Goal: Information Seeking & Learning: Learn about a topic

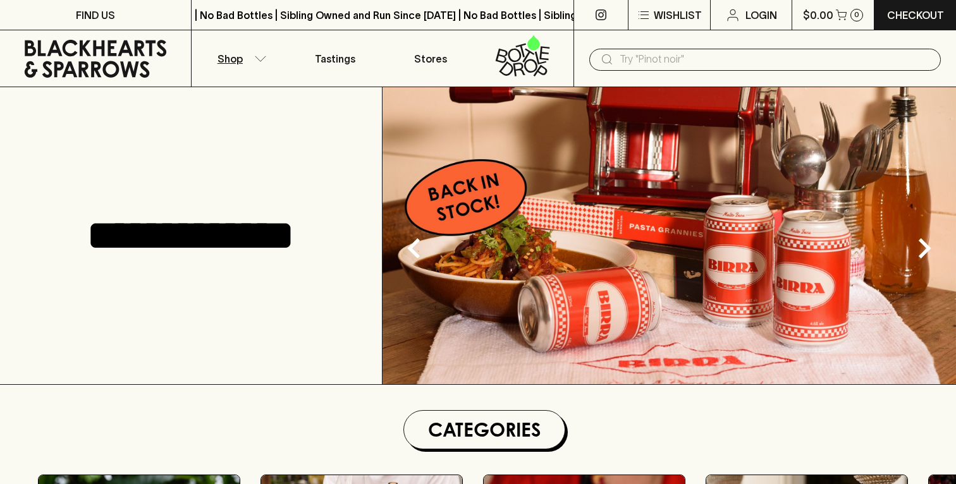
click at [256, 63] on button "Shop" at bounding box center [238, 58] width 95 height 56
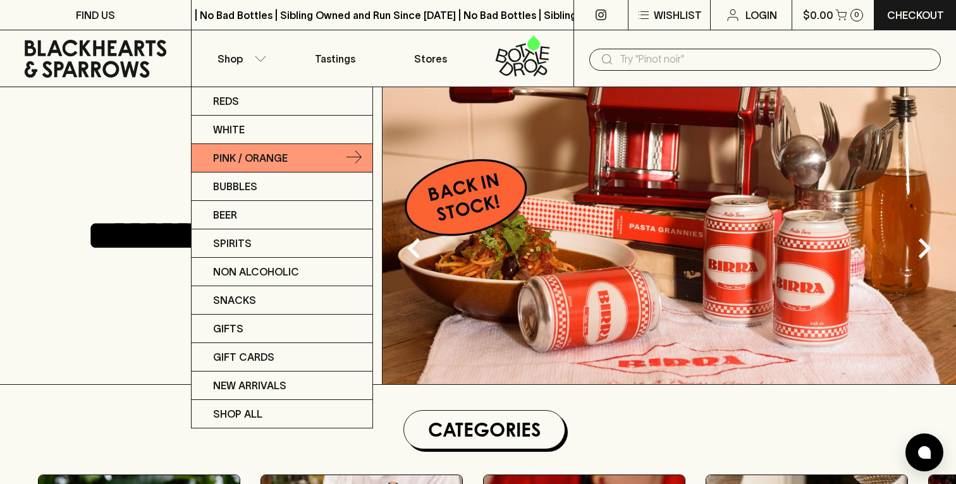
click at [312, 161] on link "Pink / Orange" at bounding box center [281, 158] width 181 height 28
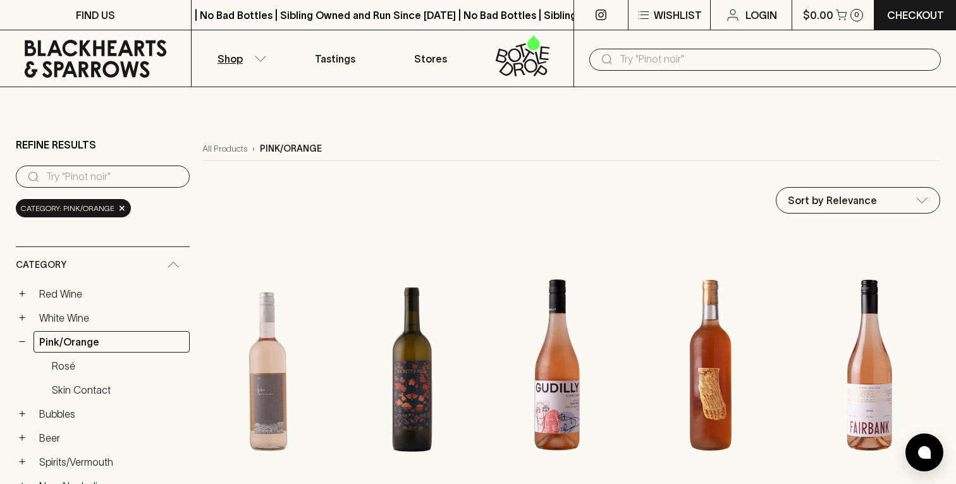
click at [230, 66] on p "Shop" at bounding box center [229, 58] width 25 height 15
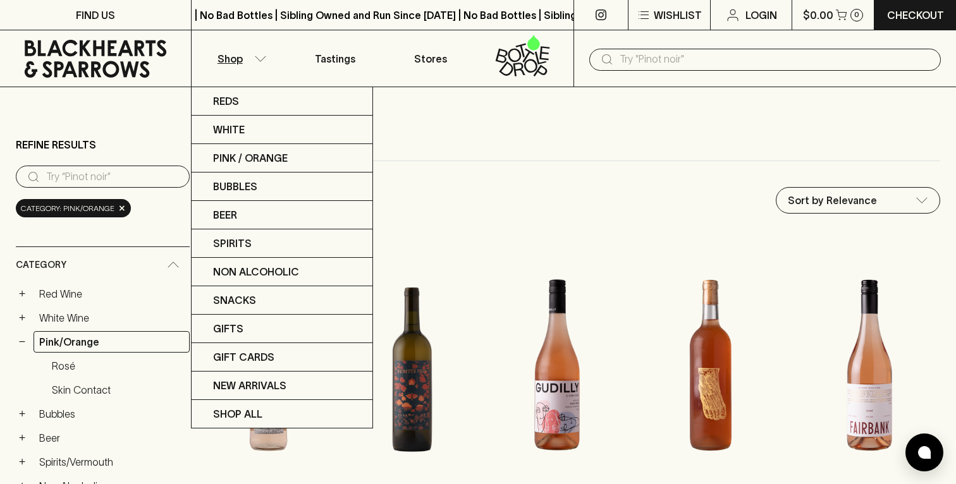
click at [443, 139] on div at bounding box center [478, 242] width 956 height 484
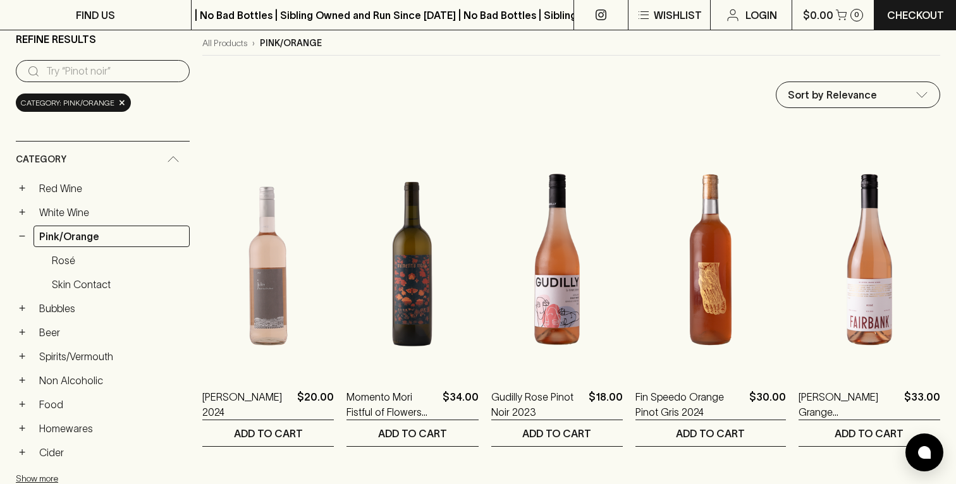
scroll to position [118, 0]
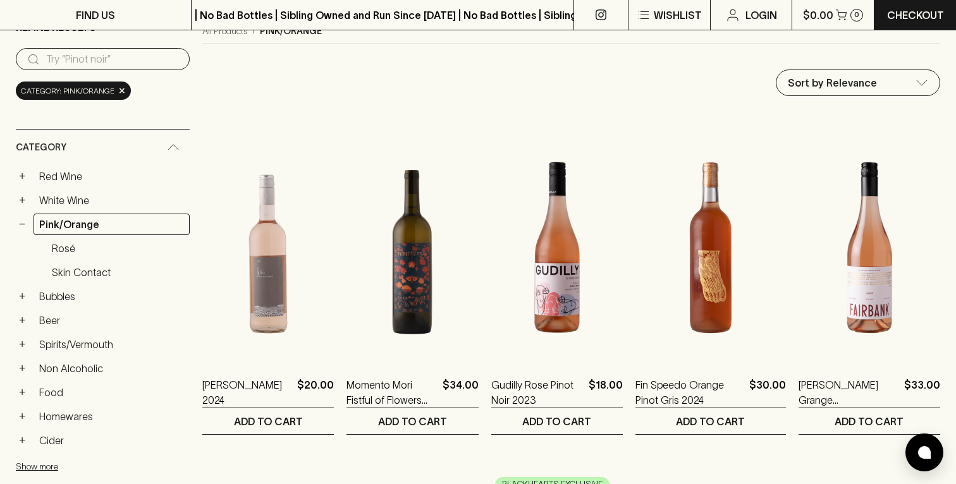
click at [167, 147] on icon at bounding box center [173, 147] width 13 height 6
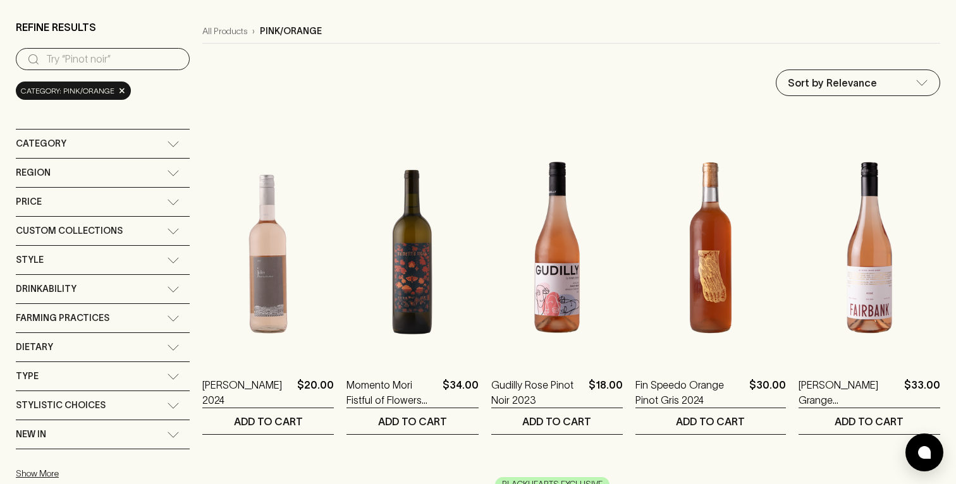
scroll to position [0, 0]
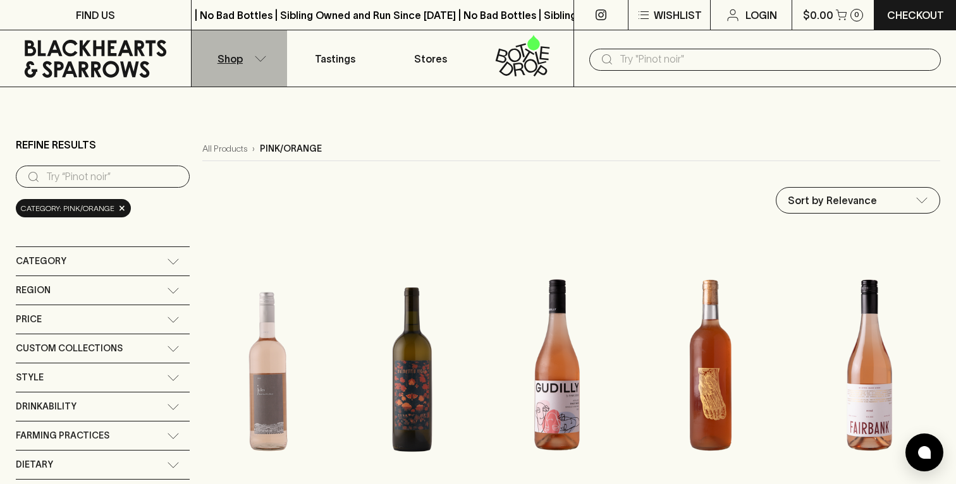
click at [262, 61] on icon "button" at bounding box center [260, 59] width 13 height 6
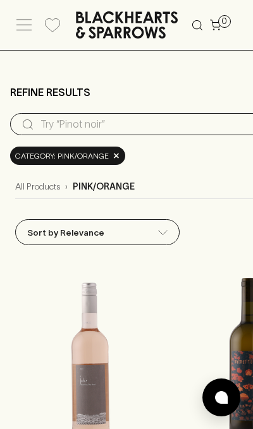
click at [18, 22] on icon at bounding box center [23, 25] width 15 height 11
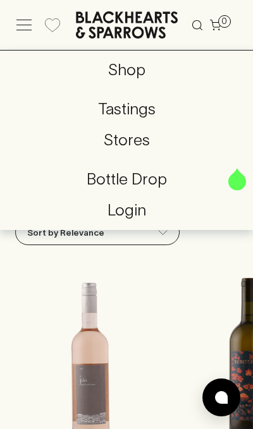
click at [132, 73] on p "Shop" at bounding box center [126, 70] width 233 height 24
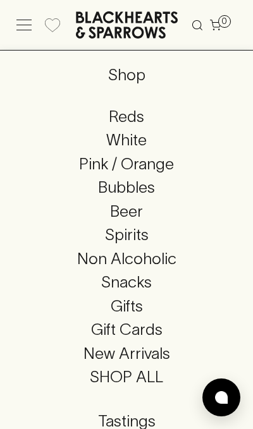
click at [133, 77] on p "Shop" at bounding box center [126, 75] width 233 height 24
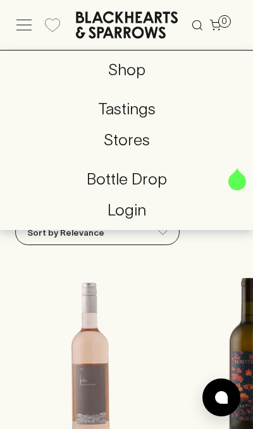
click at [129, 74] on p "Shop" at bounding box center [126, 70] width 233 height 24
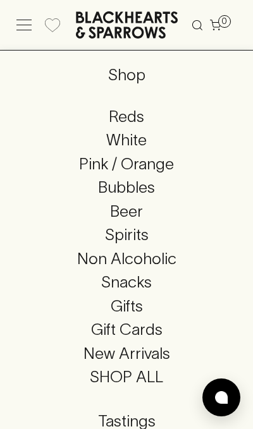
click at [134, 77] on p "Shop" at bounding box center [126, 75] width 233 height 24
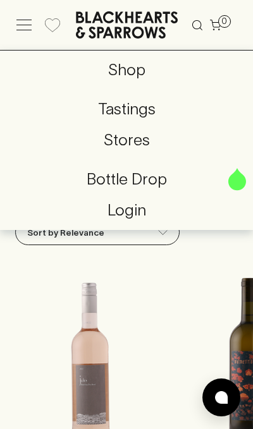
click at [135, 73] on p "Shop" at bounding box center [126, 70] width 233 height 24
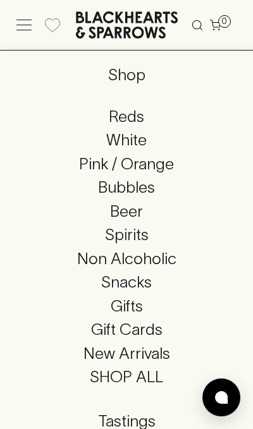
click at [134, 73] on p "Shop" at bounding box center [126, 75] width 233 height 24
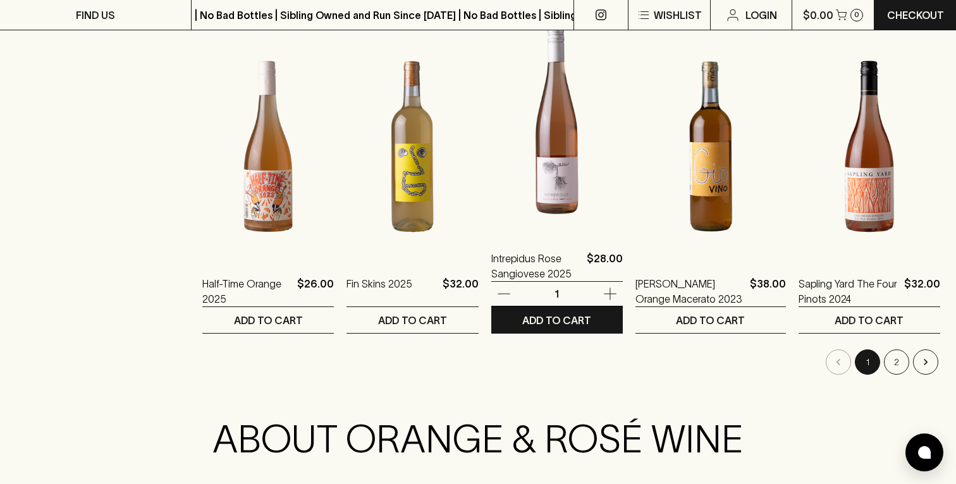
scroll to position [1230, 0]
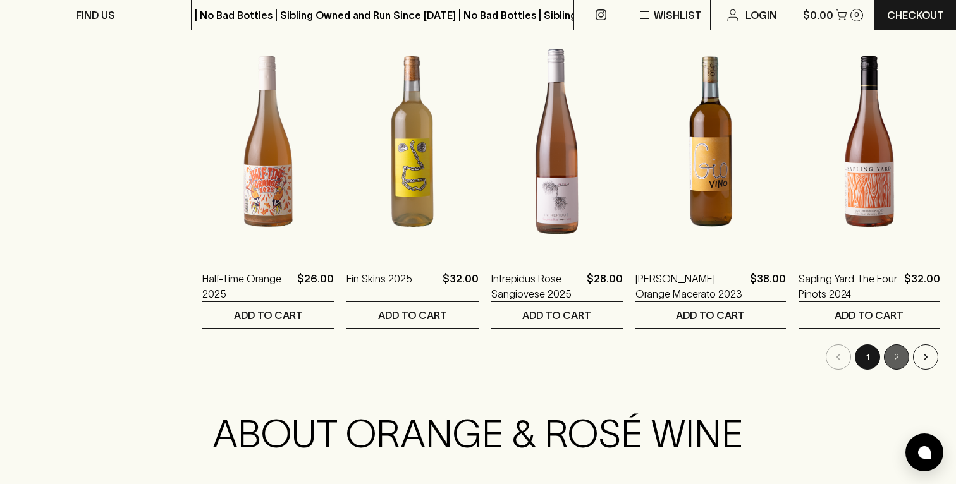
click at [894, 358] on button "2" at bounding box center [896, 356] width 25 height 25
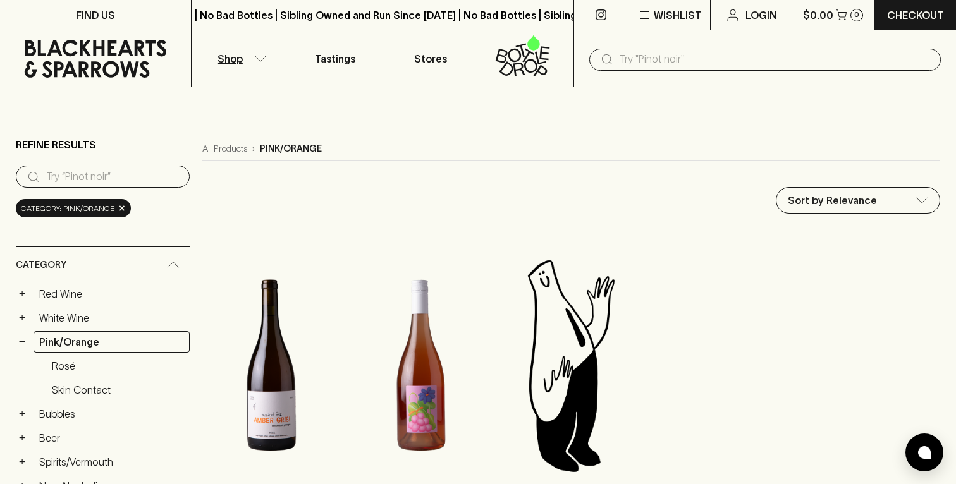
click at [99, 39] on link at bounding box center [95, 58] width 191 height 57
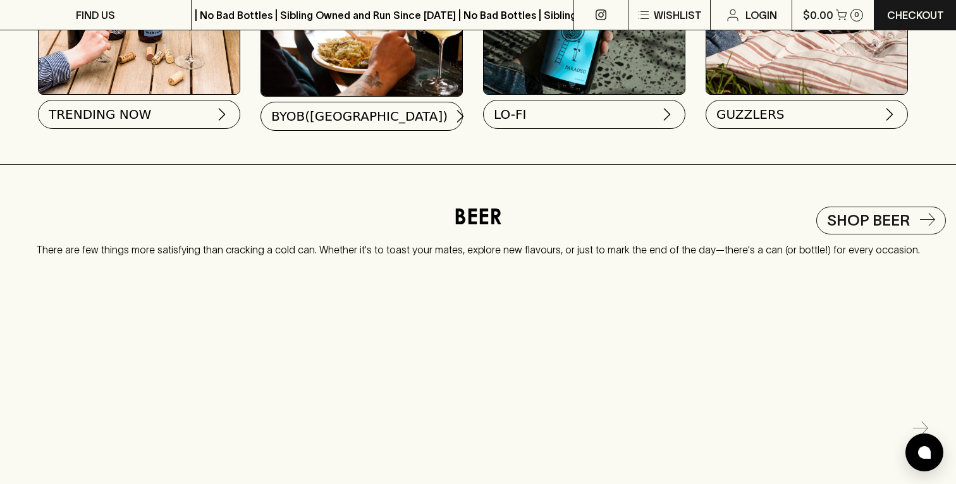
scroll to position [1546, 0]
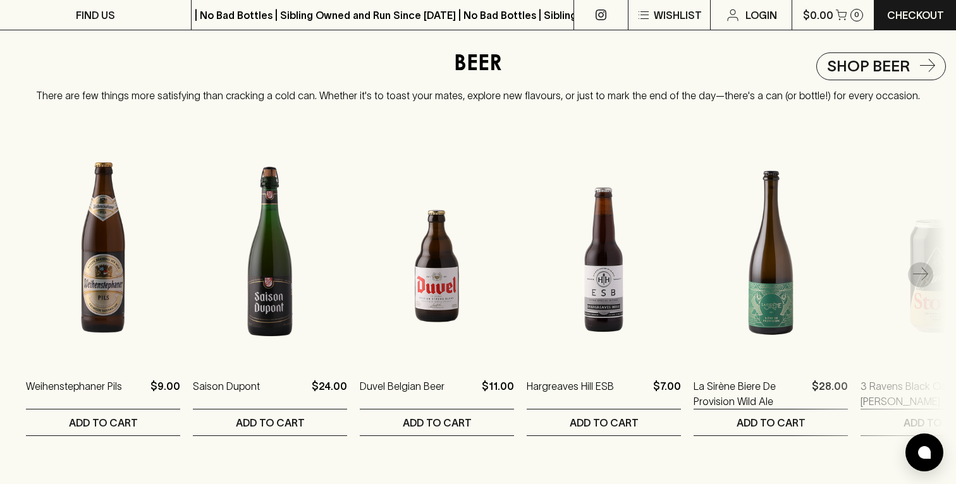
click at [927, 274] on icon "button" at bounding box center [920, 274] width 15 height 15
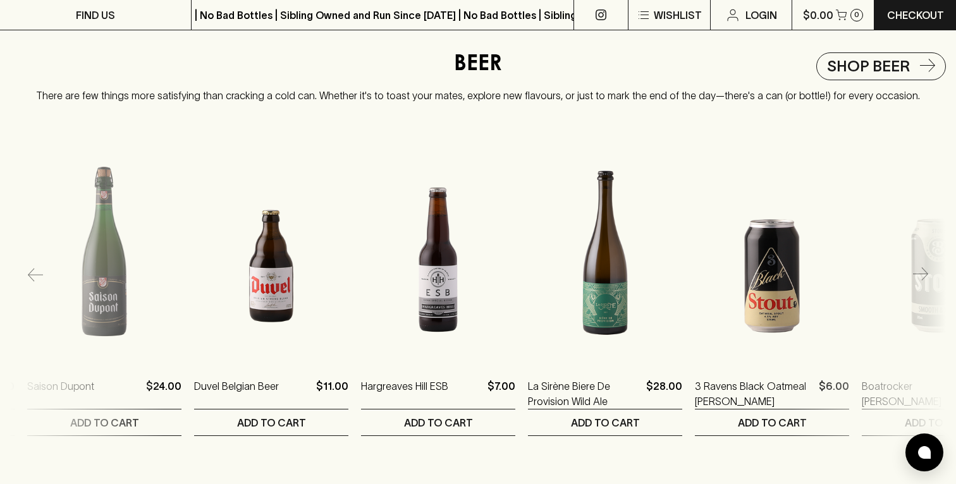
scroll to position [0, 167]
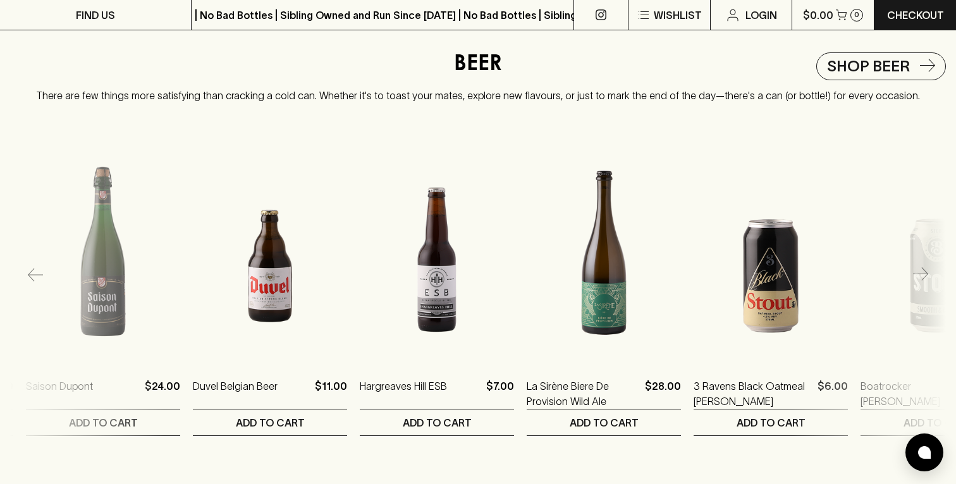
click at [926, 276] on icon "button" at bounding box center [920, 274] width 15 height 15
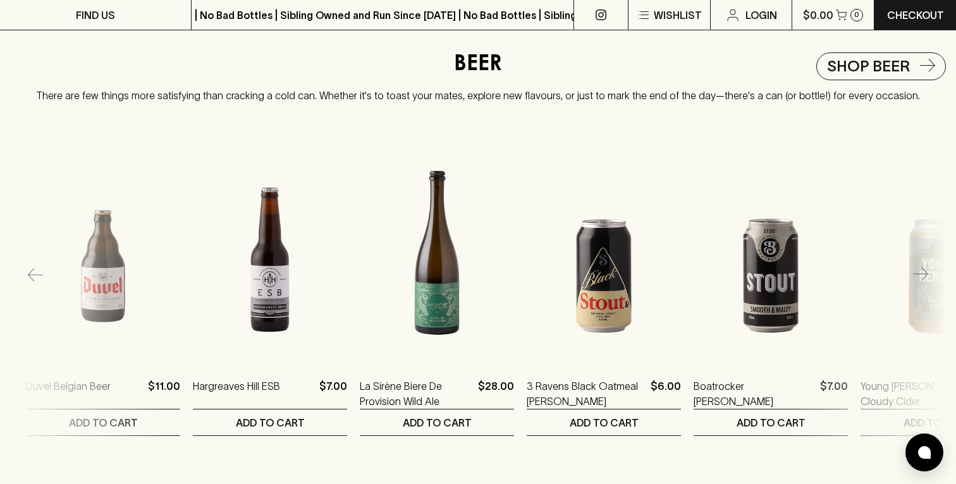
click at [926, 276] on icon "button" at bounding box center [920, 274] width 15 height 15
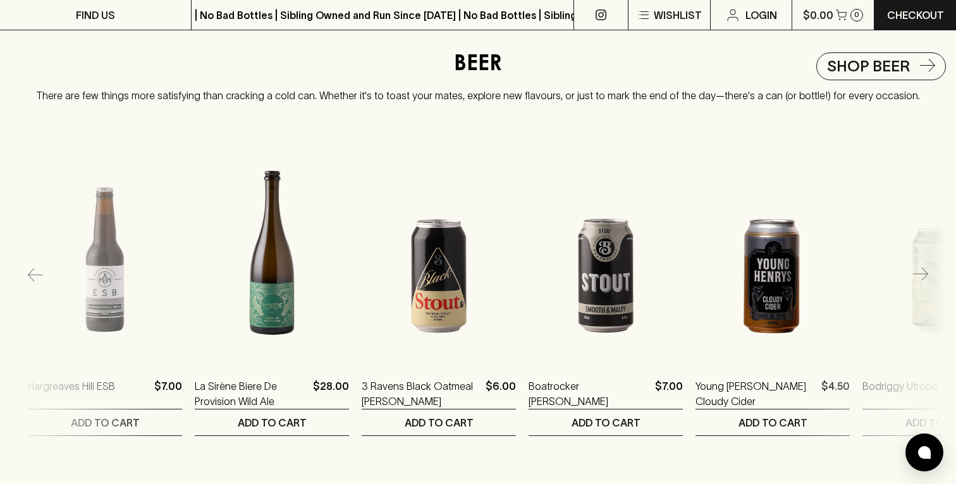
click at [926, 276] on icon "button" at bounding box center [920, 274] width 15 height 15
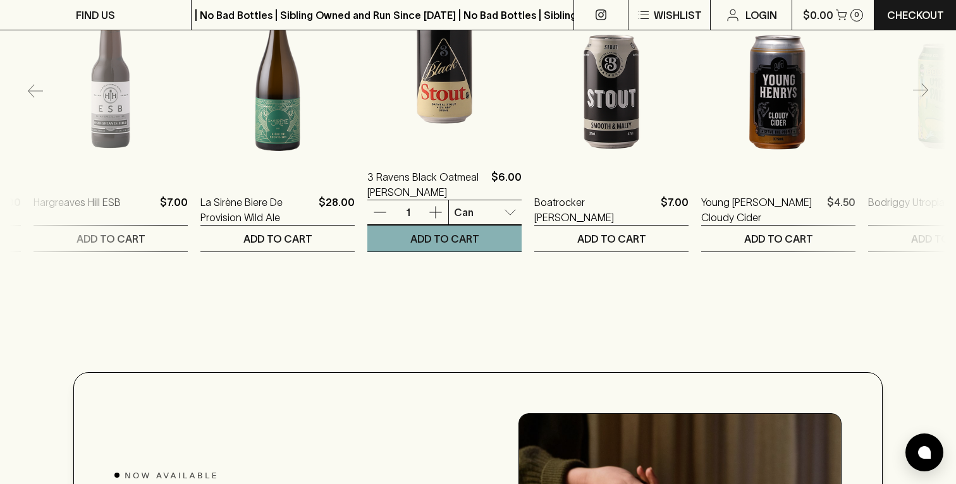
scroll to position [1712, 0]
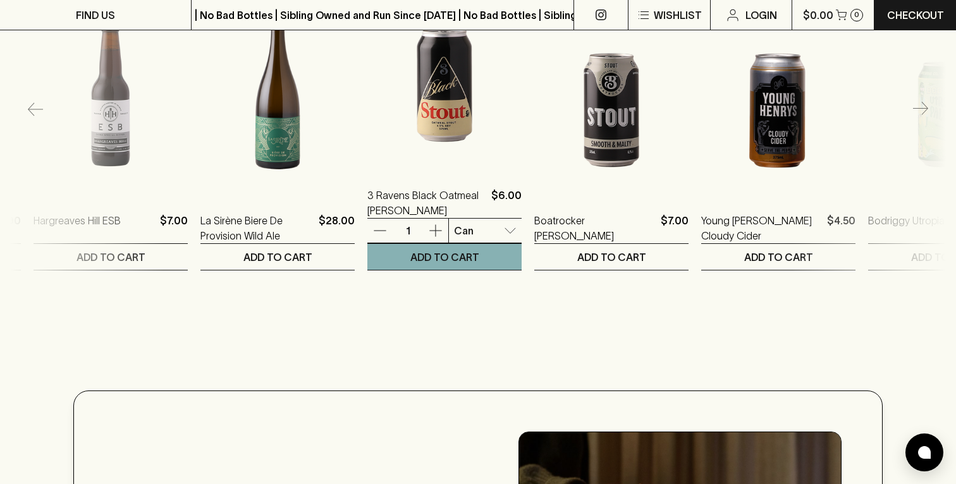
click at [449, 102] on img at bounding box center [444, 58] width 154 height 221
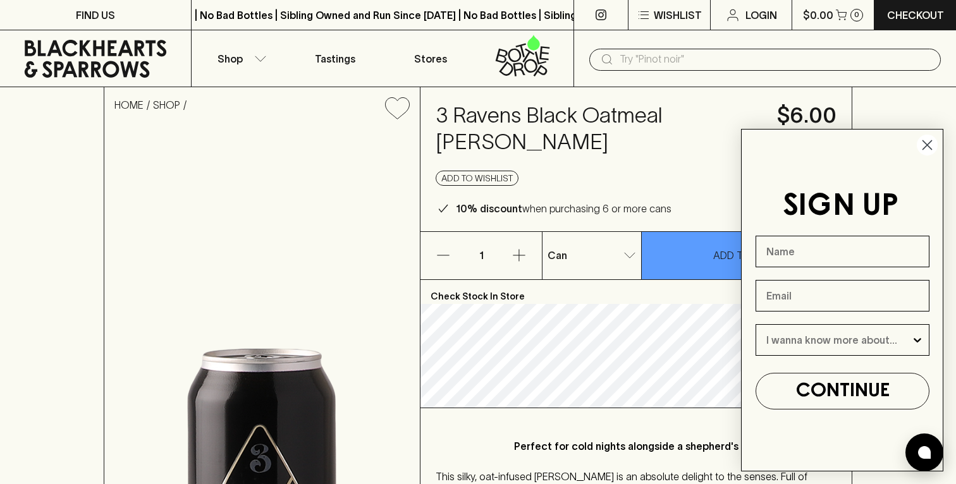
click at [926, 147] on circle "Close dialog" at bounding box center [926, 145] width 21 height 21
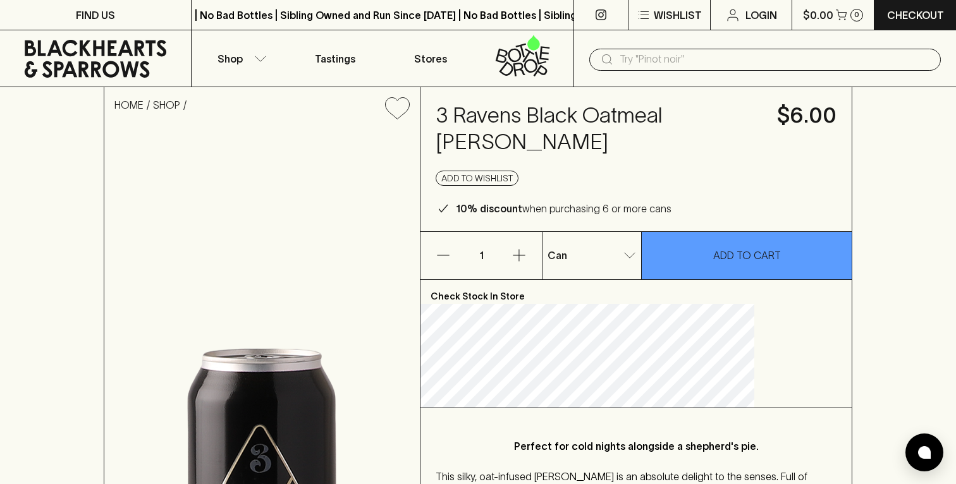
click at [537, 141] on h4 "3 Ravens Black Oatmeal Stout" at bounding box center [598, 128] width 326 height 53
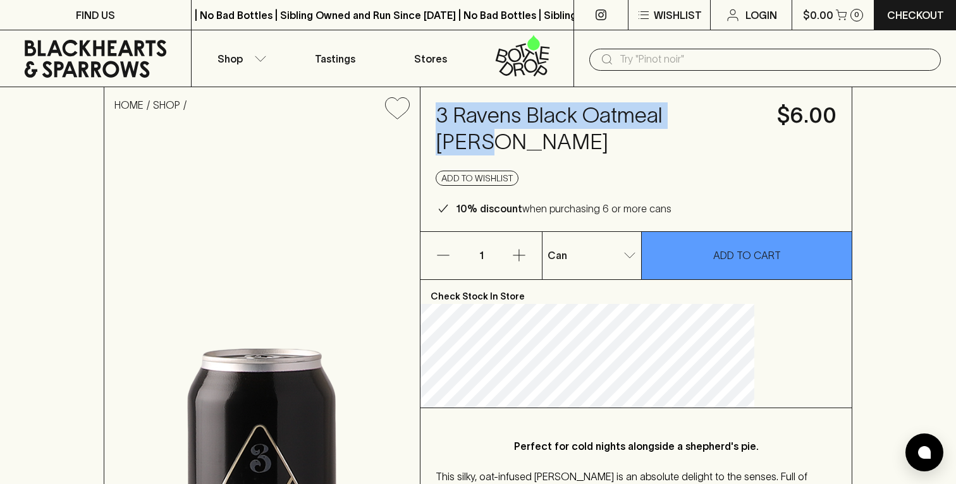
drag, startPoint x: 484, startPoint y: 116, endPoint x: 530, endPoint y: 154, distance: 60.1
click at [530, 154] on div "3 Ravens Black Oatmeal Stout $6.00 Add to wishlist 10% discount when purchasing…" at bounding box center [635, 159] width 431 height 144
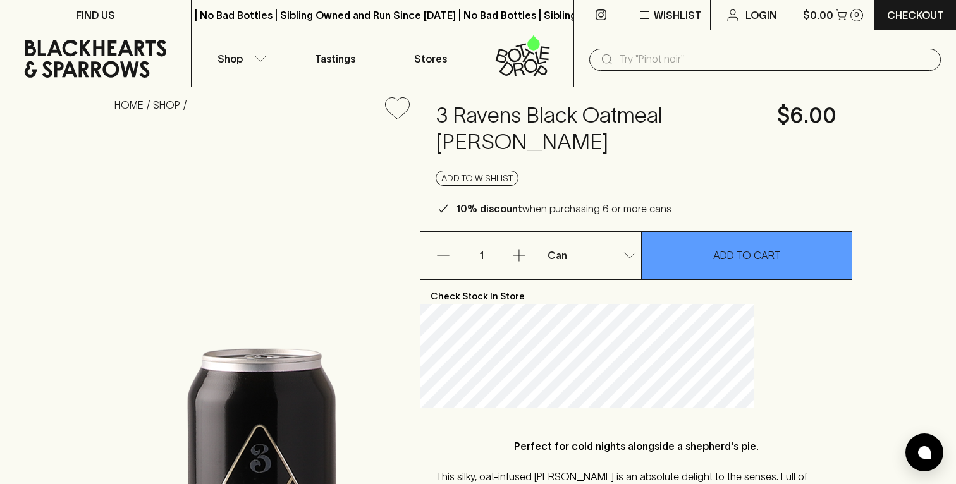
click at [579, 173] on div "Add to wishlist" at bounding box center [635, 178] width 401 height 15
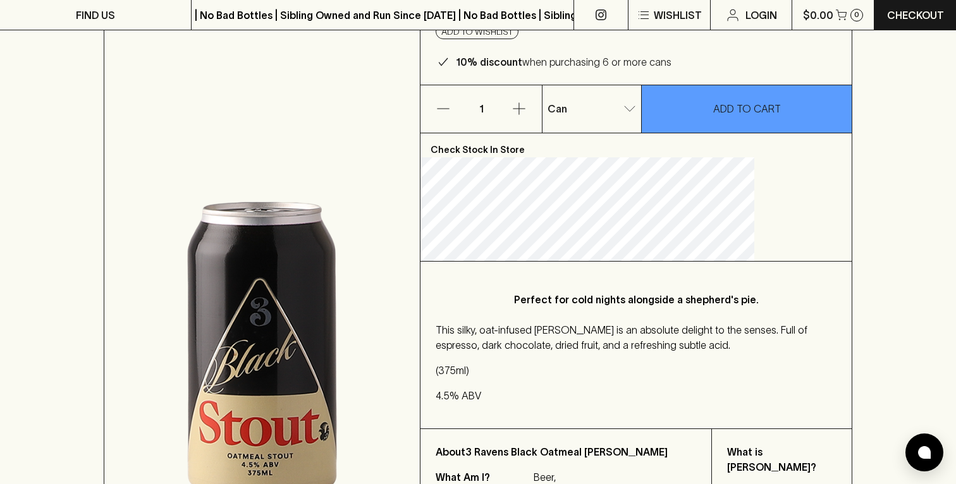
scroll to position [45, 0]
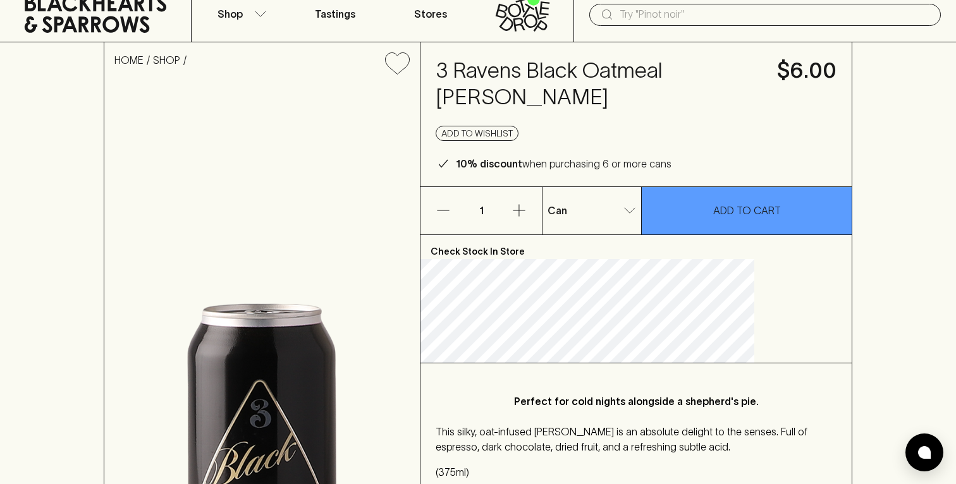
click at [90, 30] on icon at bounding box center [95, 14] width 172 height 38
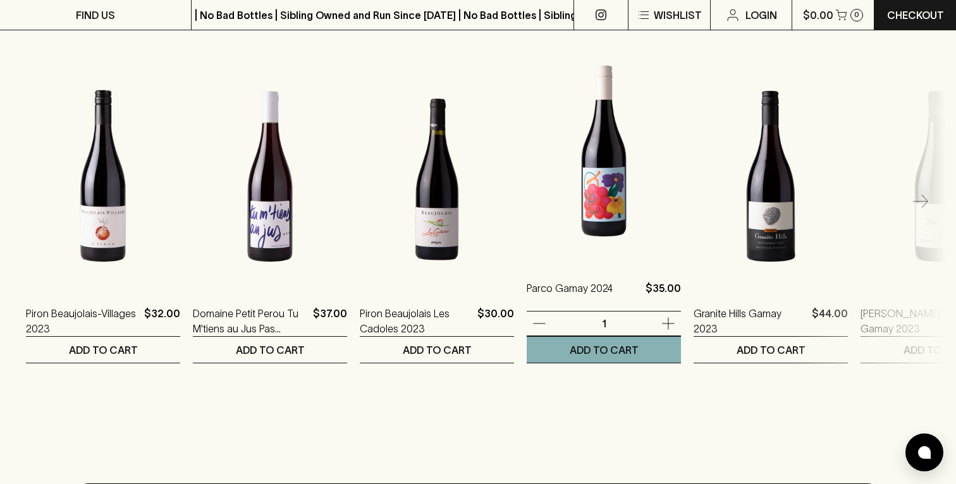
scroll to position [1607, 0]
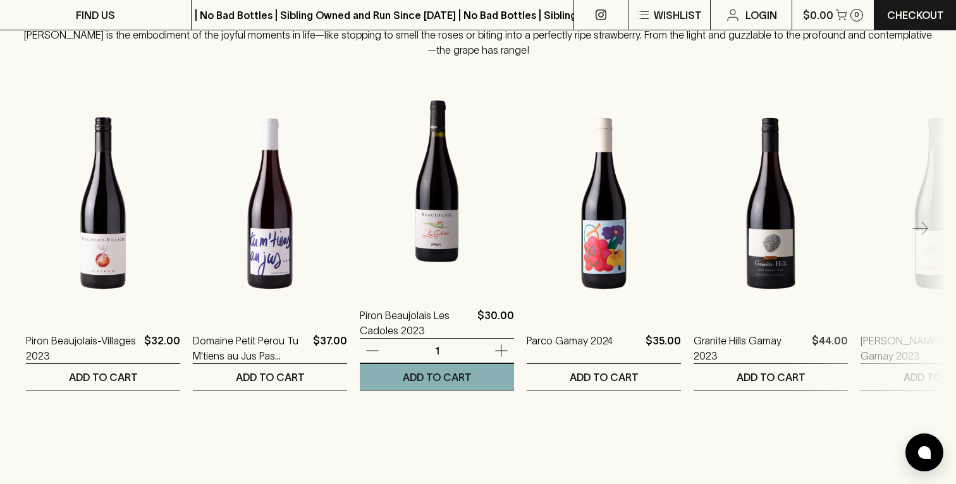
click at [447, 196] on img at bounding box center [437, 178] width 154 height 221
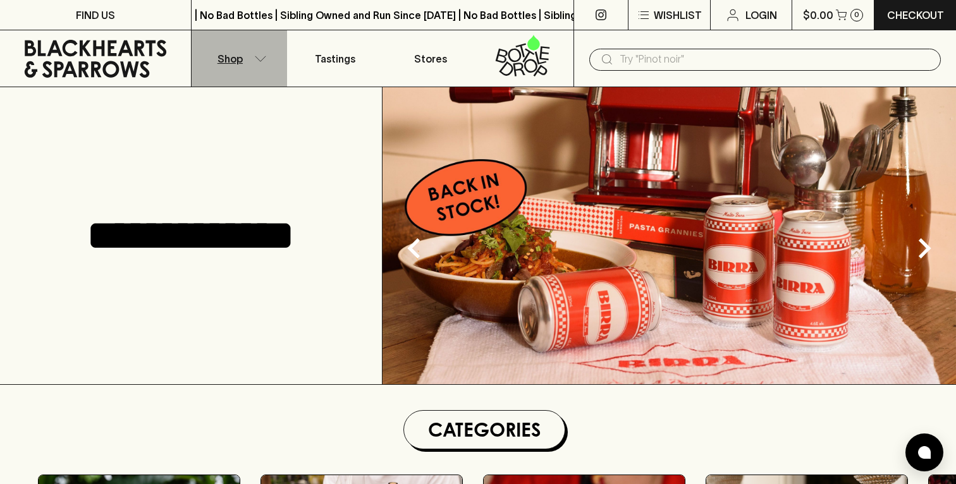
click at [243, 59] on button "Shop" at bounding box center [238, 58] width 95 height 56
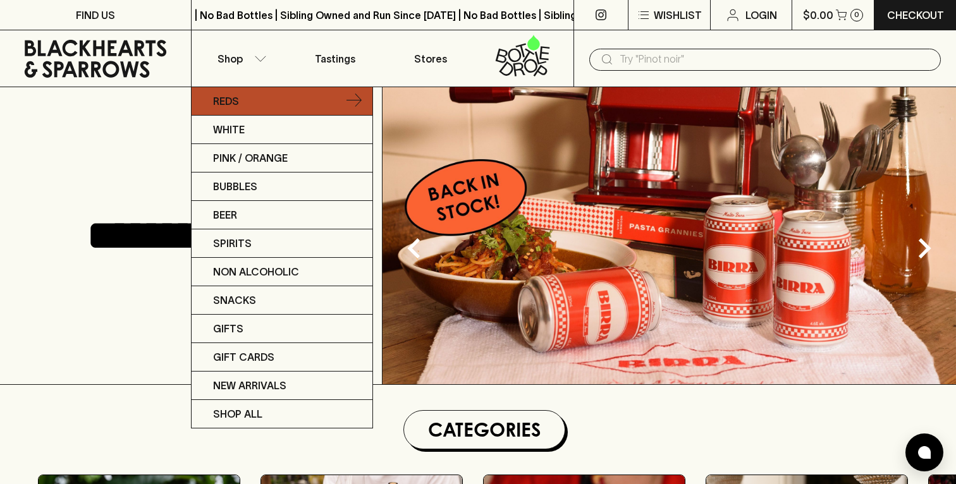
click at [238, 99] on p "Reds" at bounding box center [226, 101] width 26 height 15
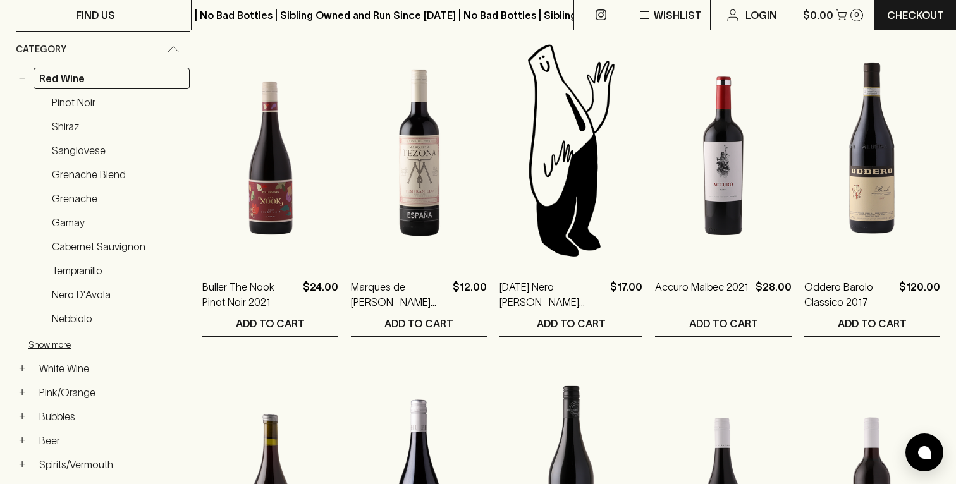
scroll to position [172, 0]
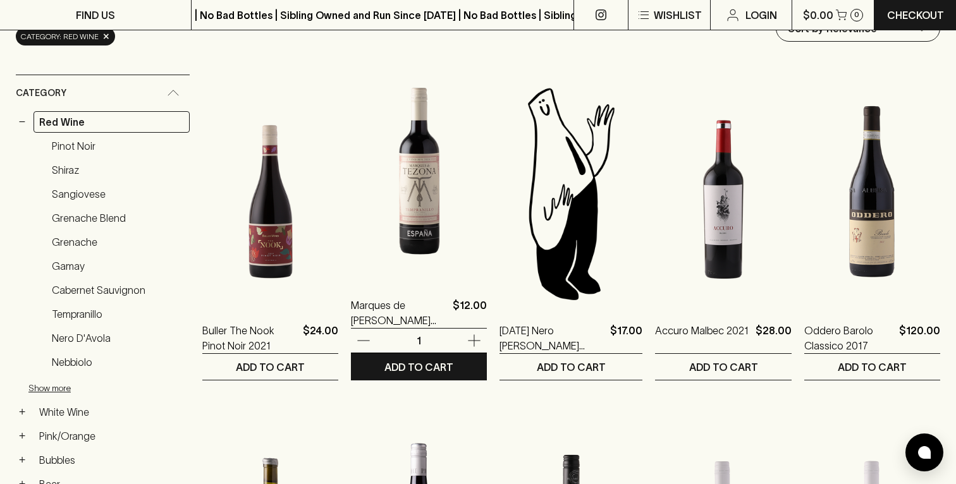
click at [403, 186] on img at bounding box center [419, 168] width 136 height 221
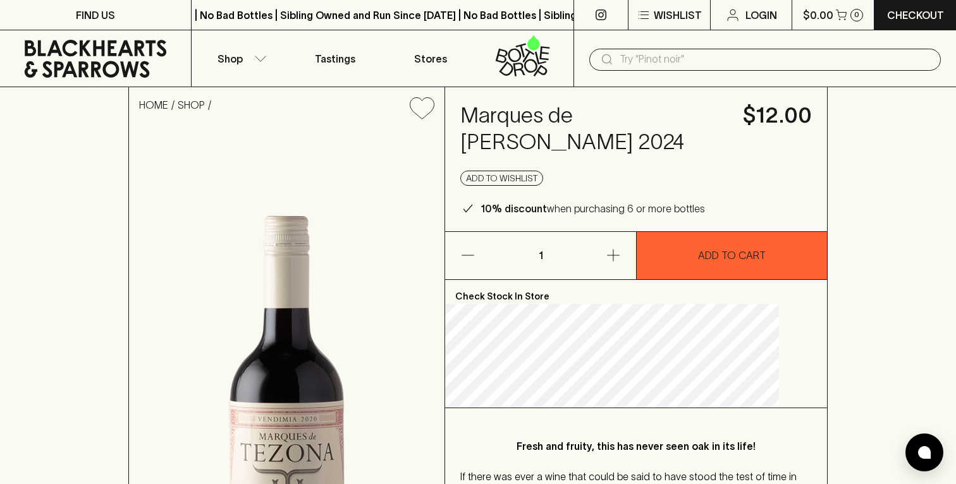
click at [310, 306] on img at bounding box center [286, 444] width 315 height 628
click at [289, 277] on img at bounding box center [286, 444] width 315 height 628
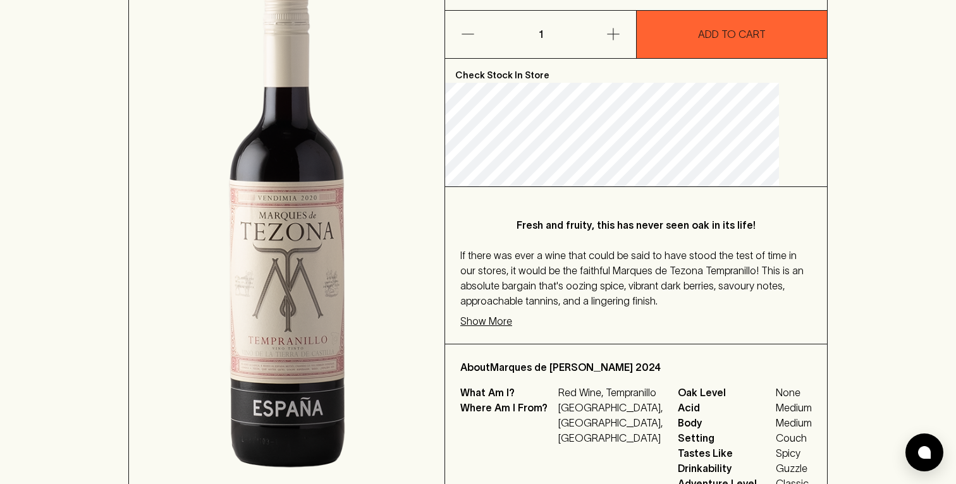
scroll to position [361, 0]
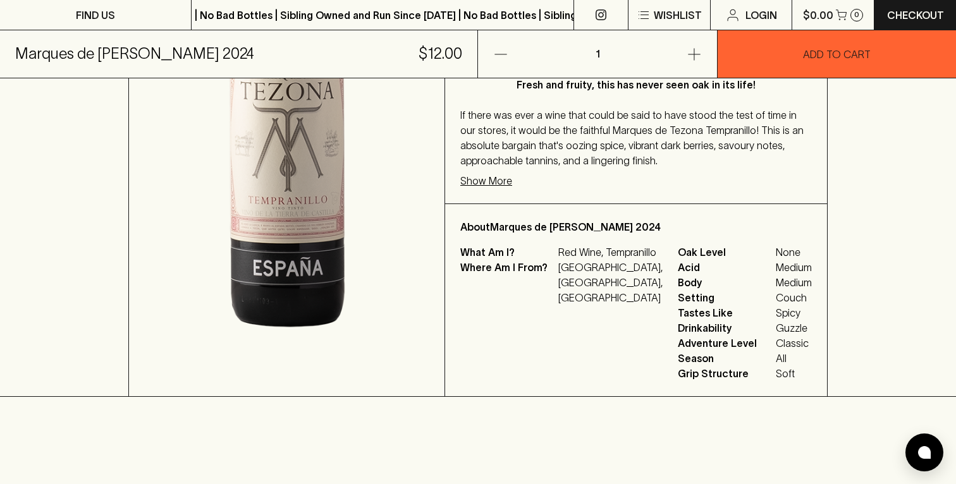
click at [312, 247] on img at bounding box center [286, 82] width 315 height 628
click at [329, 192] on img at bounding box center [286, 82] width 315 height 628
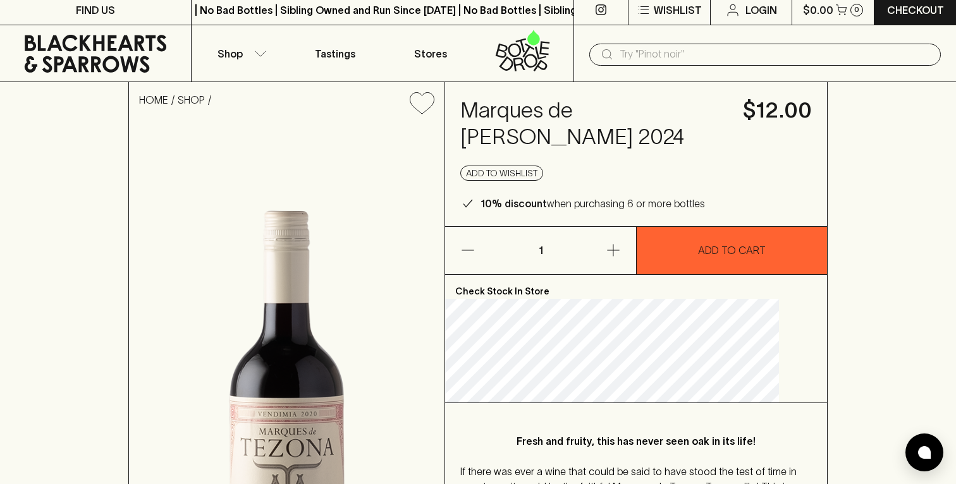
scroll to position [0, 0]
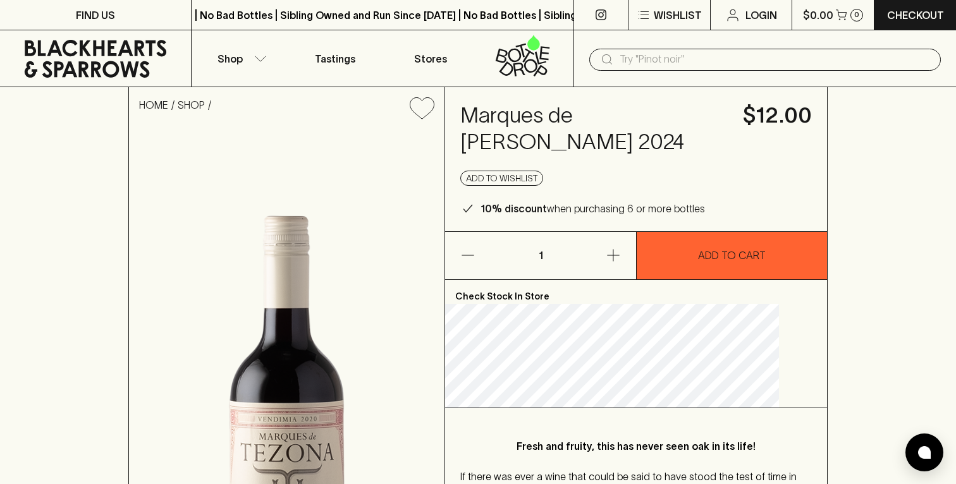
click at [296, 305] on img at bounding box center [286, 444] width 315 height 628
click at [296, 307] on img at bounding box center [286, 444] width 315 height 628
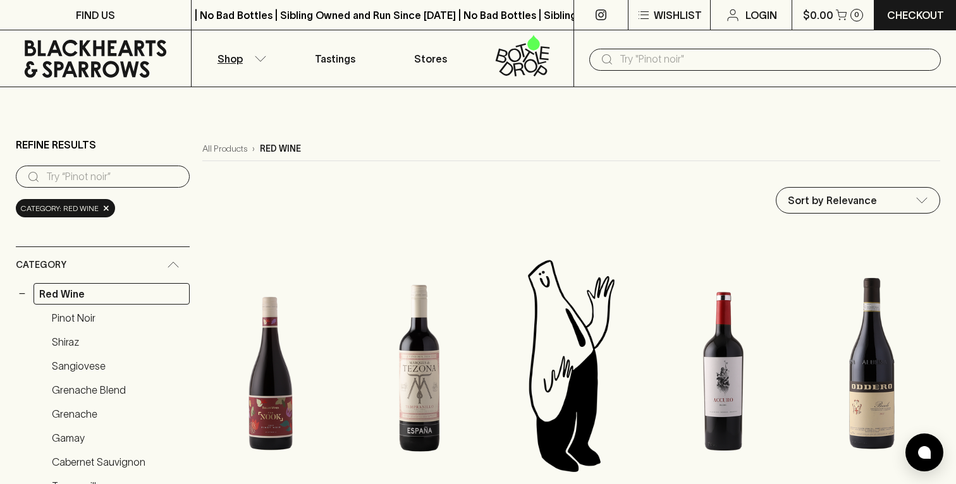
click at [119, 56] on icon at bounding box center [95, 59] width 172 height 38
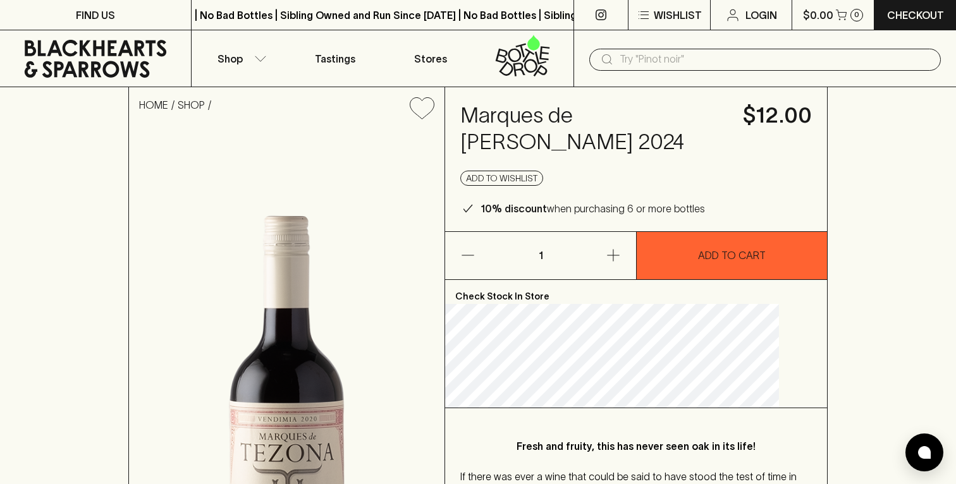
click at [294, 267] on img at bounding box center [286, 444] width 315 height 628
click at [41, 446] on div "HOME SHOP Marques de Tezona Tempranillo 2024 $12.00 Add to wishlist 10% discoun…" at bounding box center [478, 422] width 956 height 671
click at [310, 277] on img at bounding box center [286, 444] width 315 height 628
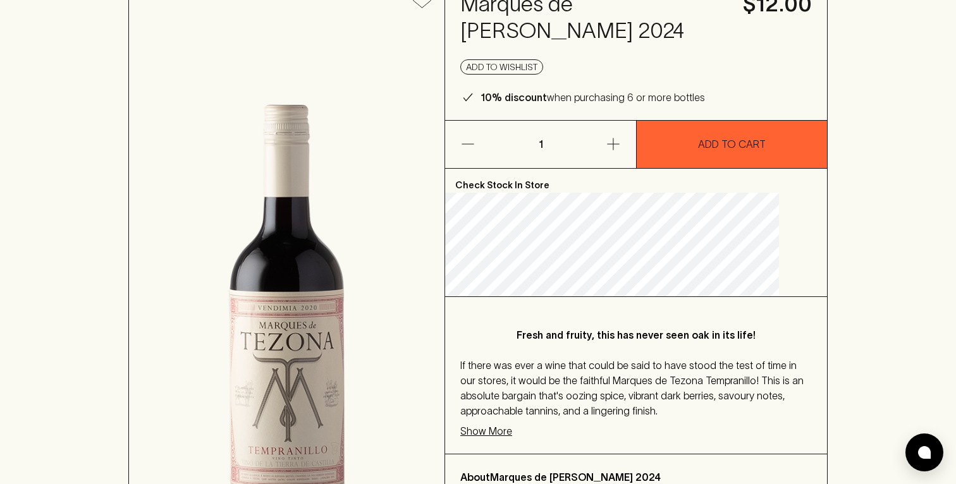
scroll to position [142, 0]
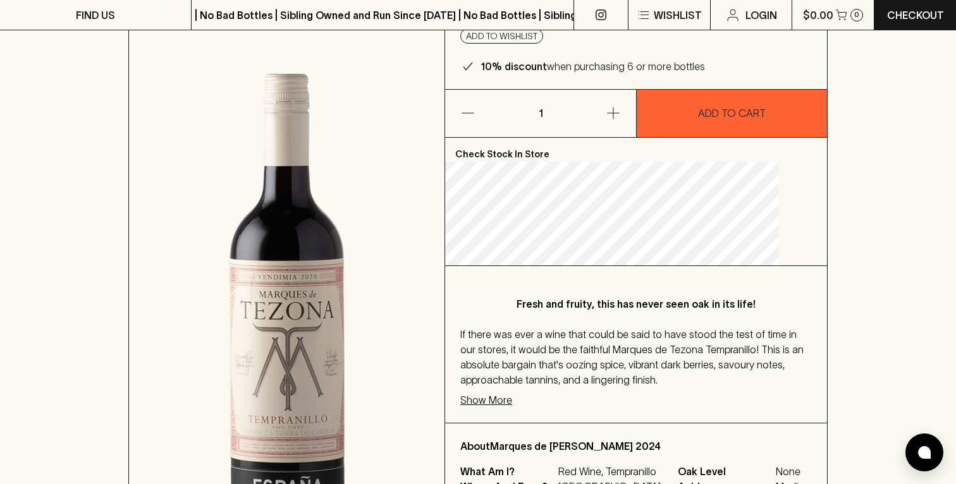
click at [310, 277] on img at bounding box center [286, 301] width 315 height 628
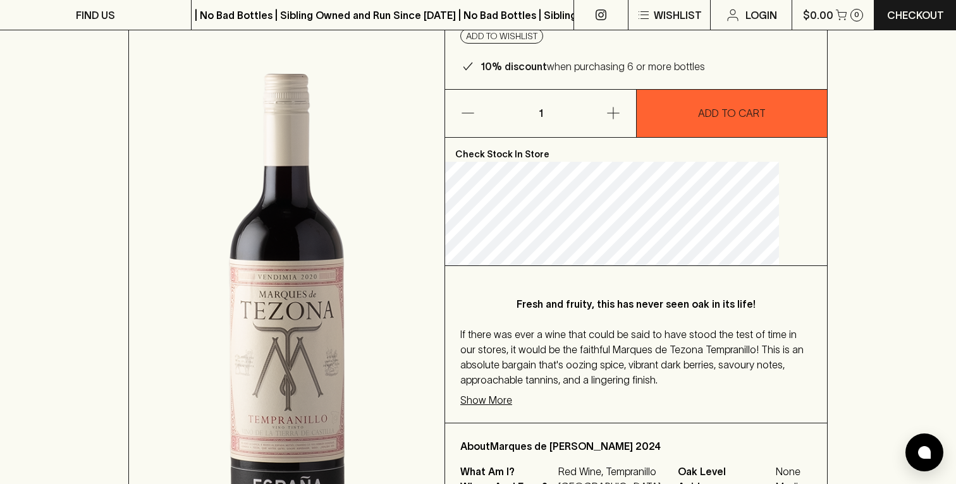
click at [310, 277] on img at bounding box center [286, 301] width 315 height 628
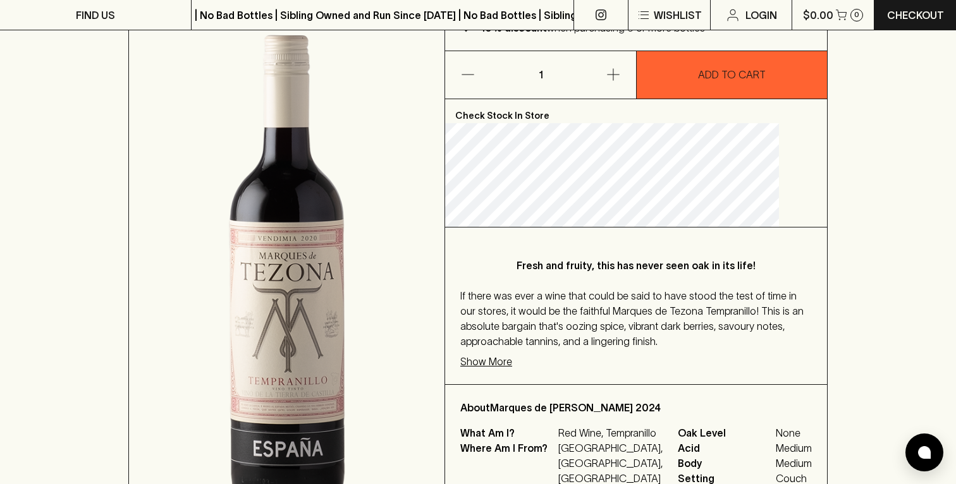
scroll to position [236, 0]
